Goal: Transaction & Acquisition: Purchase product/service

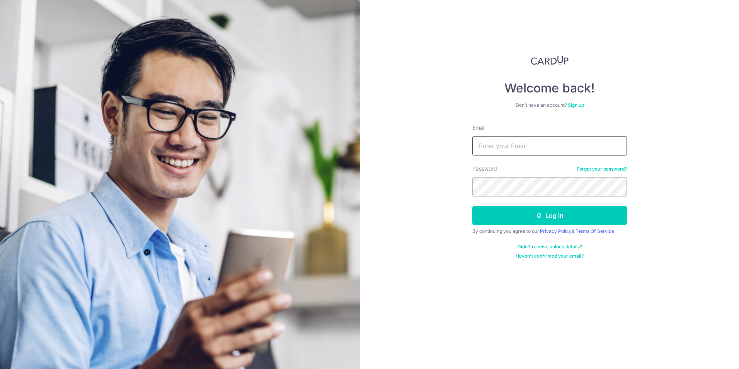
click at [515, 136] on input "Email" at bounding box center [549, 145] width 155 height 19
click at [507, 153] on input "Email" at bounding box center [549, 145] width 155 height 19
type input "Xing_129@hotmail.com"
click at [472, 206] on button "Log in" at bounding box center [549, 215] width 155 height 19
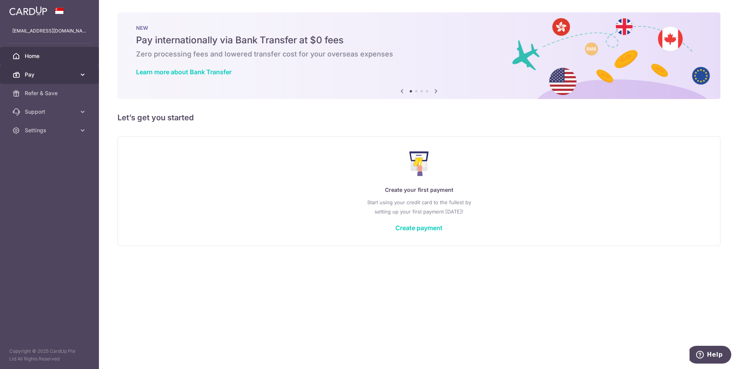
click at [56, 77] on span "Pay" at bounding box center [50, 75] width 51 height 8
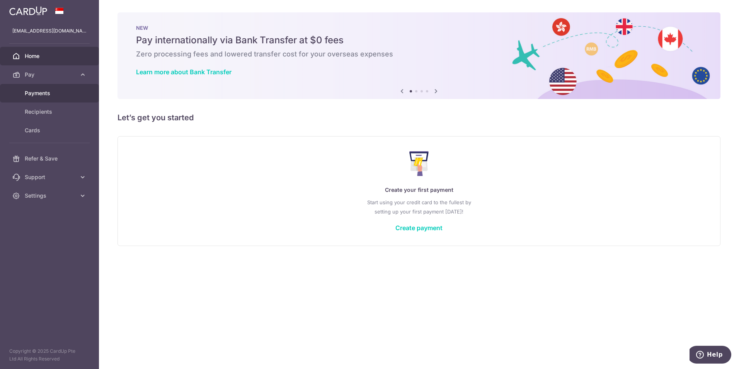
click at [50, 89] on span "Payments" at bounding box center [50, 93] width 51 height 8
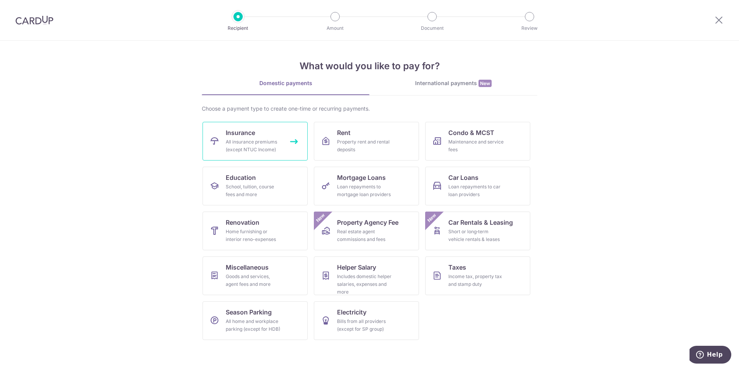
click at [252, 140] on div "All insurance premiums (except NTUC Income)" at bounding box center [254, 145] width 56 height 15
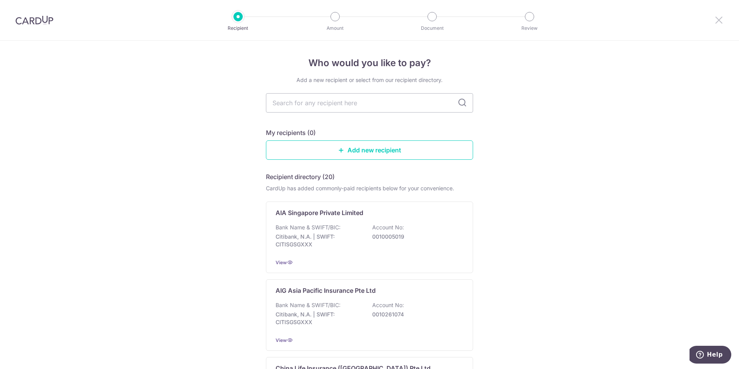
drag, startPoint x: 718, startPoint y: 21, endPoint x: 707, endPoint y: 26, distance: 12.3
click at [718, 21] on icon at bounding box center [718, 20] width 9 height 10
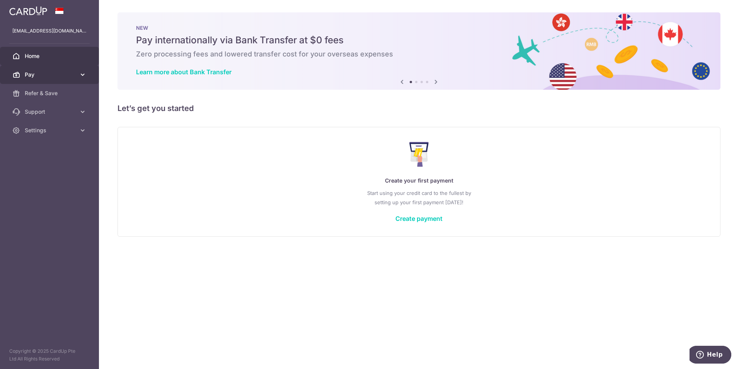
click at [28, 73] on span "Pay" at bounding box center [50, 75] width 51 height 8
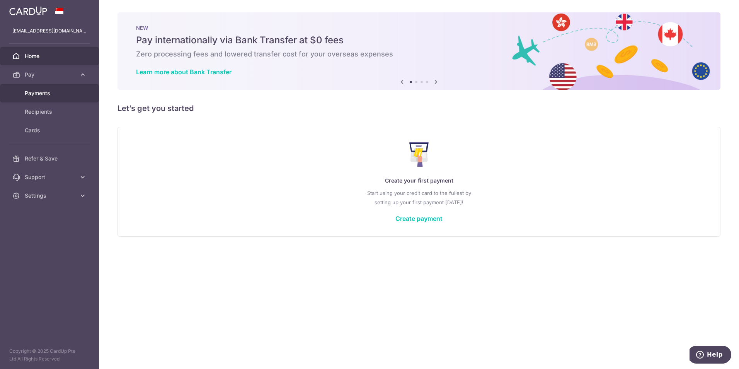
click at [40, 94] on span "Payments" at bounding box center [50, 93] width 51 height 8
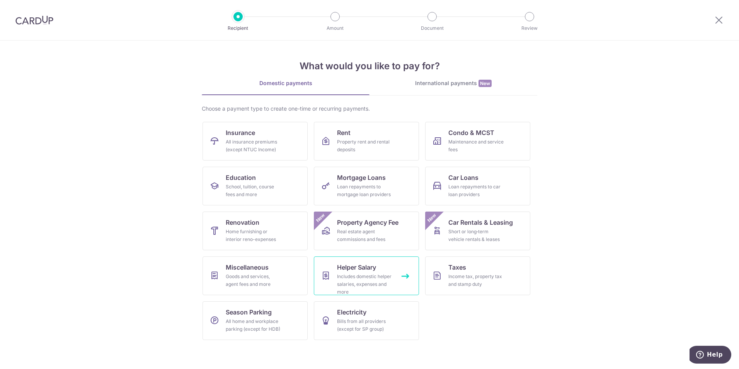
click at [370, 269] on span "Helper Salary" at bounding box center [356, 266] width 39 height 9
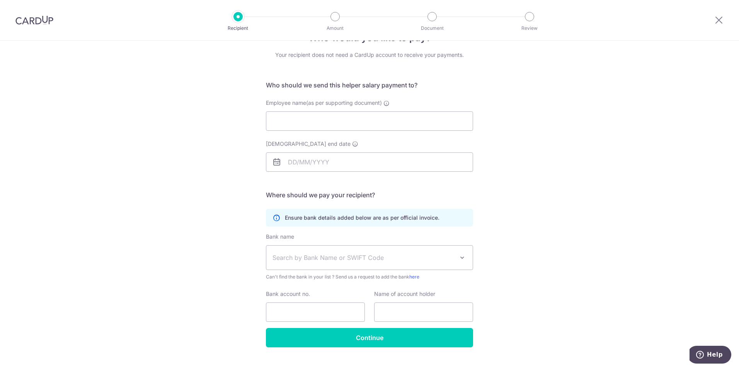
scroll to position [39, 0]
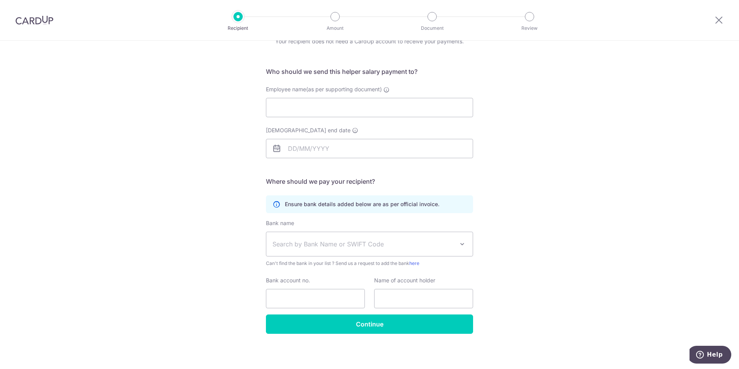
click at [460, 246] on span at bounding box center [462, 243] width 9 height 9
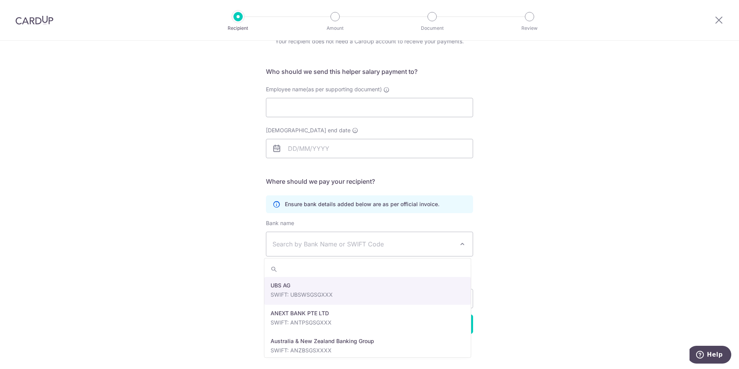
click at [460, 246] on span at bounding box center [462, 243] width 9 height 9
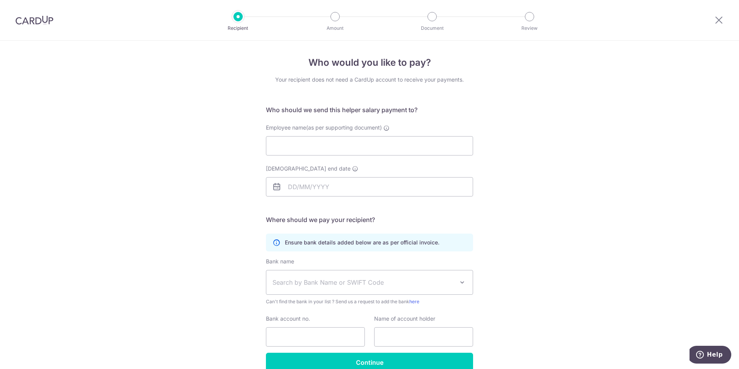
scroll to position [0, 0]
drag, startPoint x: 34, startPoint y: 19, endPoint x: 408, endPoint y: 43, distance: 374.6
click at [34, 19] on img at bounding box center [34, 19] width 38 height 9
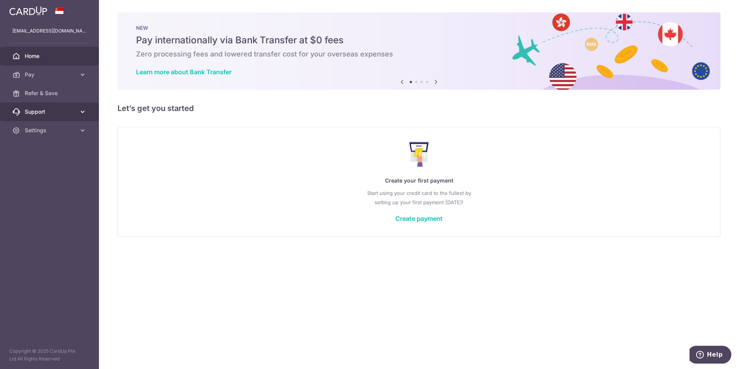
click at [40, 109] on span "Support" at bounding box center [50, 112] width 51 height 8
click at [54, 94] on span "Refer & Save" at bounding box center [50, 93] width 51 height 8
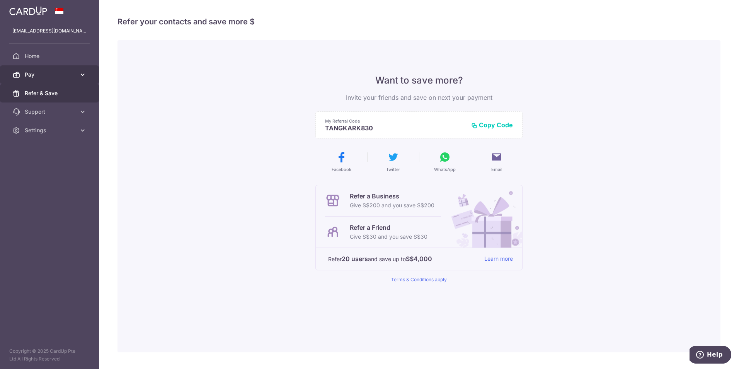
click at [50, 76] on span "Pay" at bounding box center [50, 75] width 51 height 8
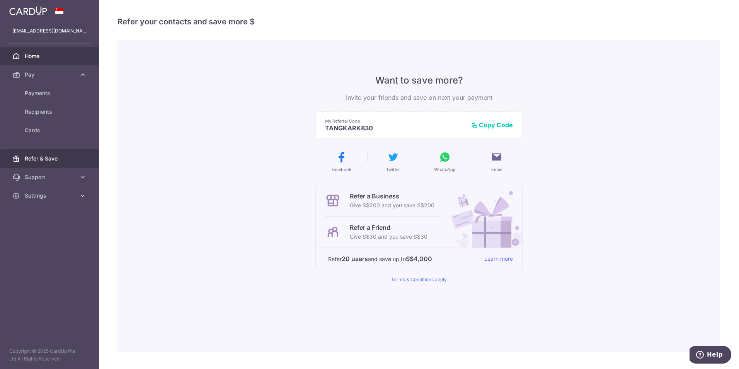
click at [44, 60] on link "Home" at bounding box center [49, 56] width 99 height 19
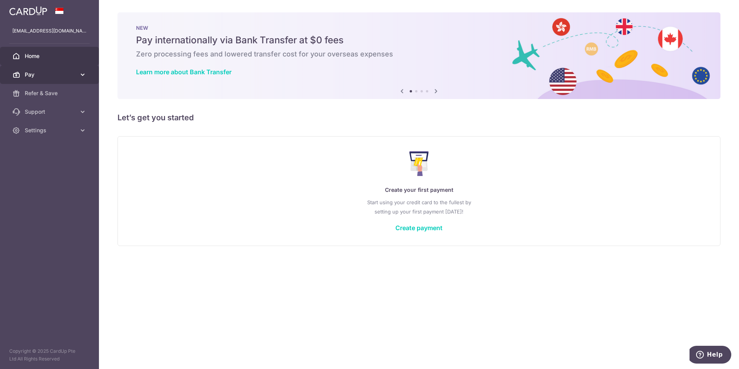
click at [44, 80] on link "Pay" at bounding box center [49, 74] width 99 height 19
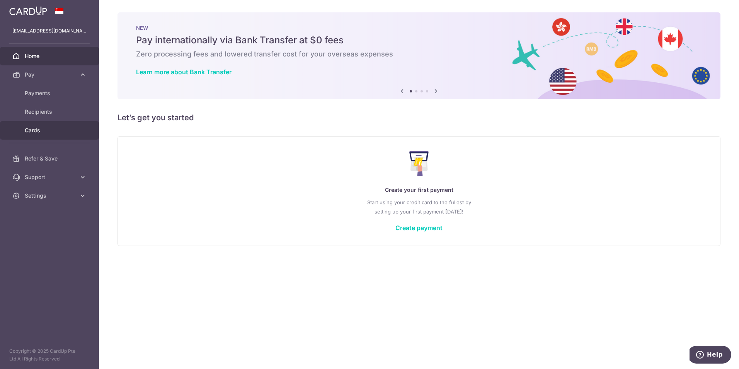
click at [39, 131] on span "Cards" at bounding box center [50, 130] width 51 height 8
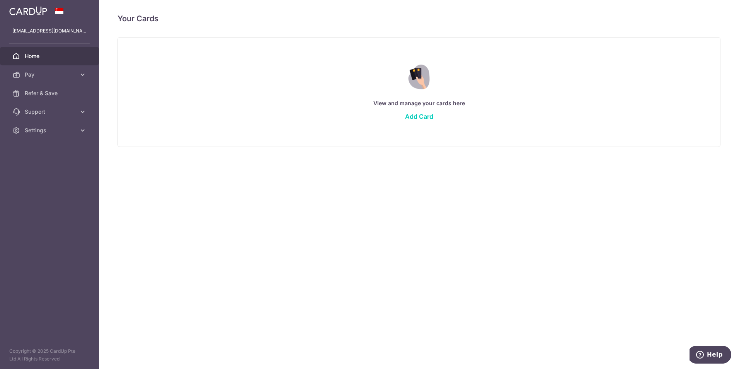
click at [25, 58] on span "Home" at bounding box center [50, 56] width 51 height 8
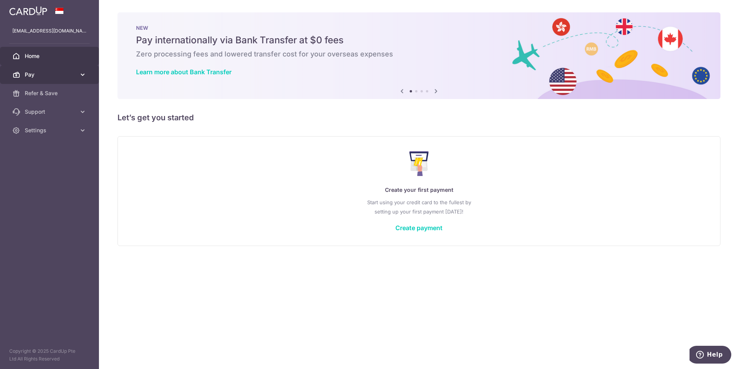
click at [31, 76] on span "Pay" at bounding box center [50, 75] width 51 height 8
